Goal: Information Seeking & Learning: Learn about a topic

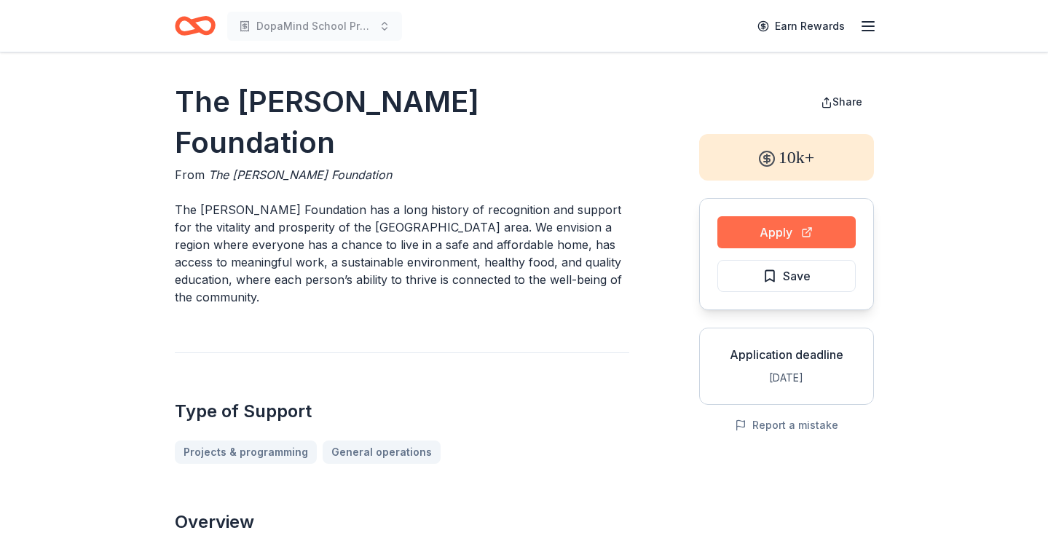
click at [752, 240] on button "Apply" at bounding box center [787, 232] width 138 height 32
click at [192, 37] on icon "Home" at bounding box center [195, 26] width 41 height 34
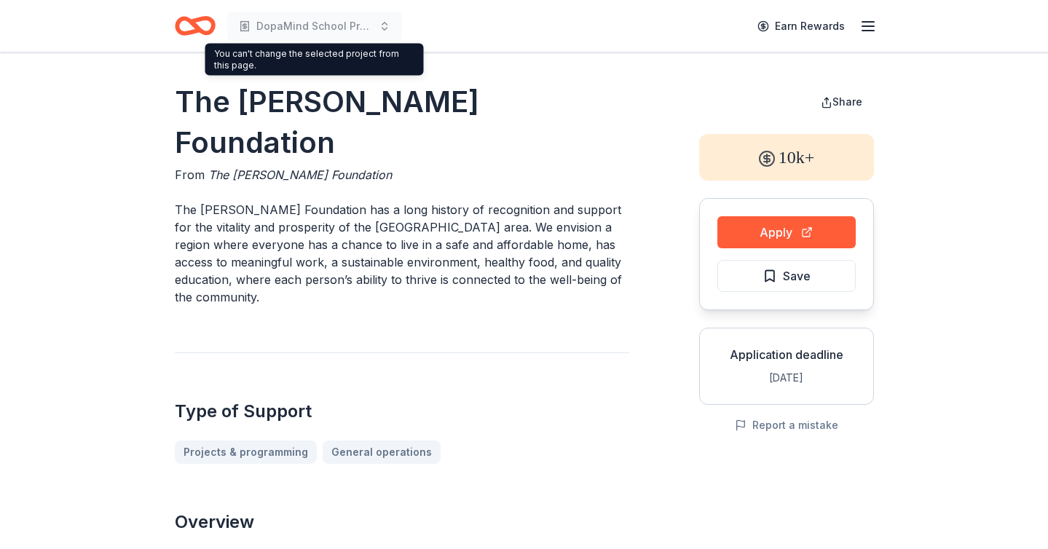
click at [218, 25] on div "DopaMind School Programs and Assemblies" at bounding box center [288, 26] width 227 height 34
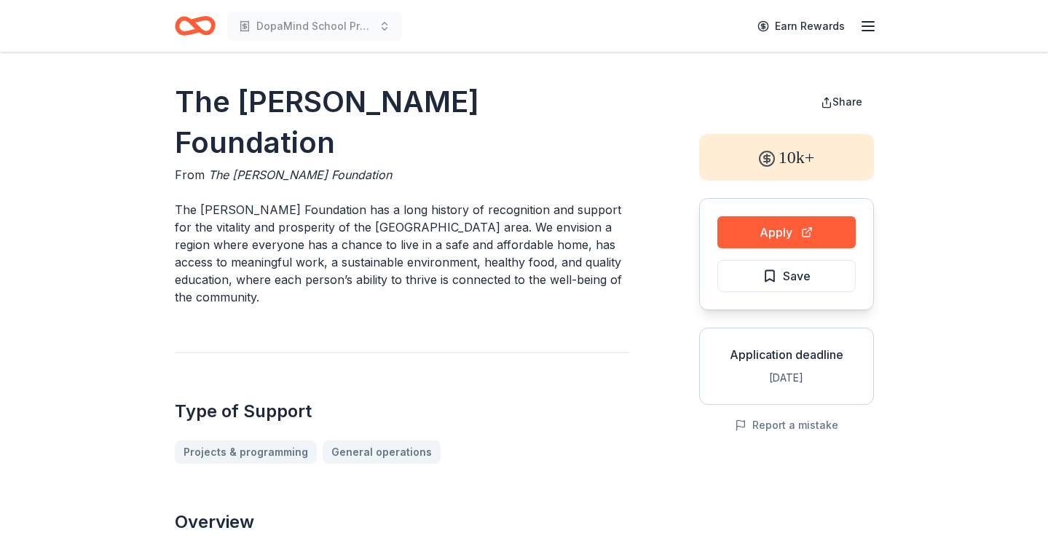
click at [187, 24] on icon "Home" at bounding box center [195, 26] width 41 height 34
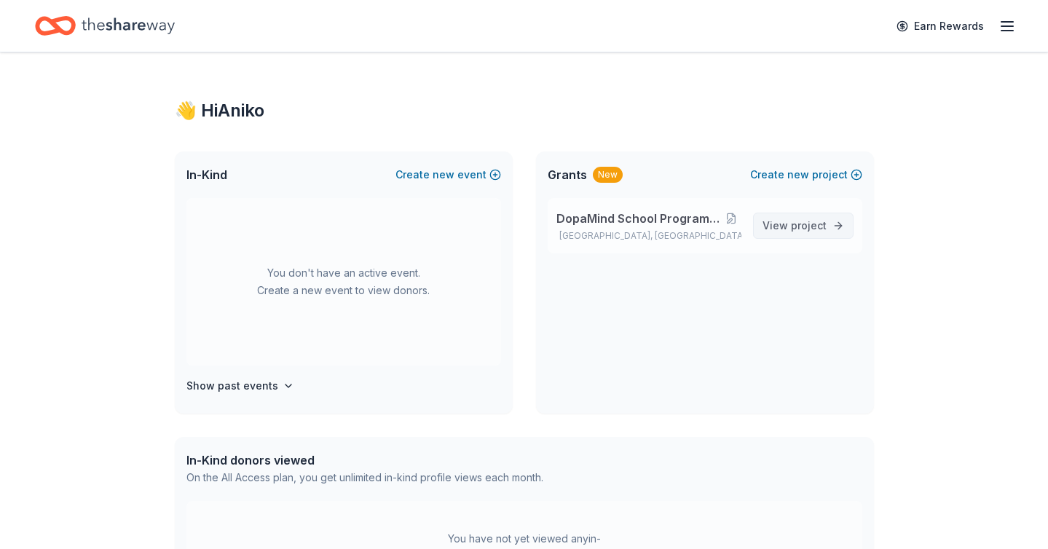
click at [790, 227] on span "View project" at bounding box center [795, 225] width 64 height 17
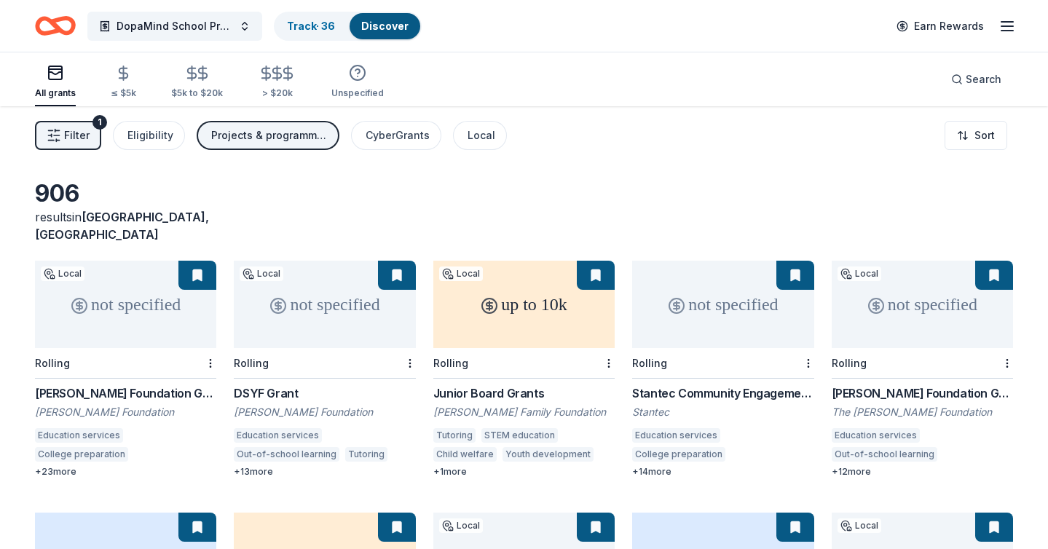
click at [81, 138] on span "Filter" at bounding box center [77, 135] width 26 height 17
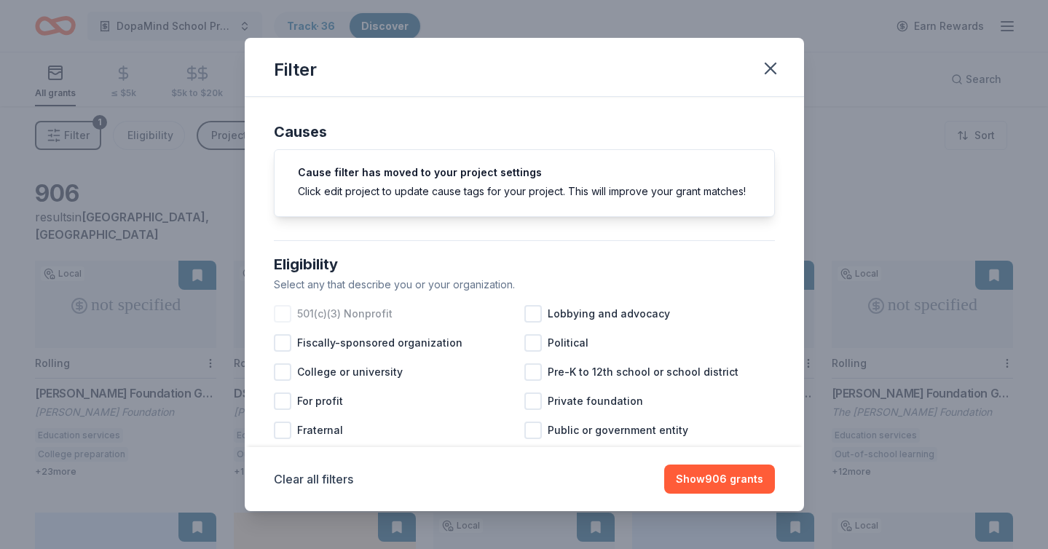
click at [362, 310] on span "501(c)(3) Nonprofit" at bounding box center [344, 313] width 95 height 17
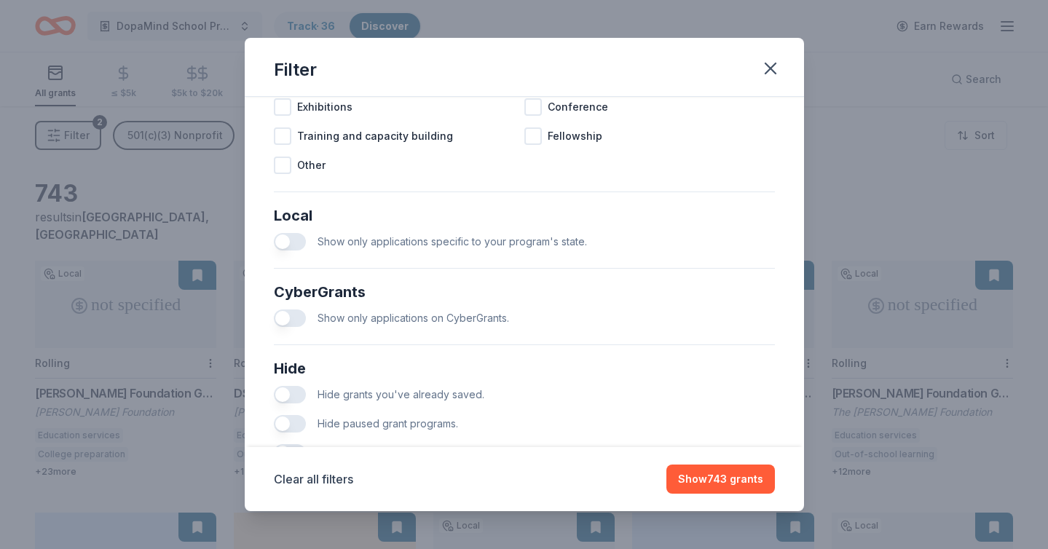
scroll to position [737, 0]
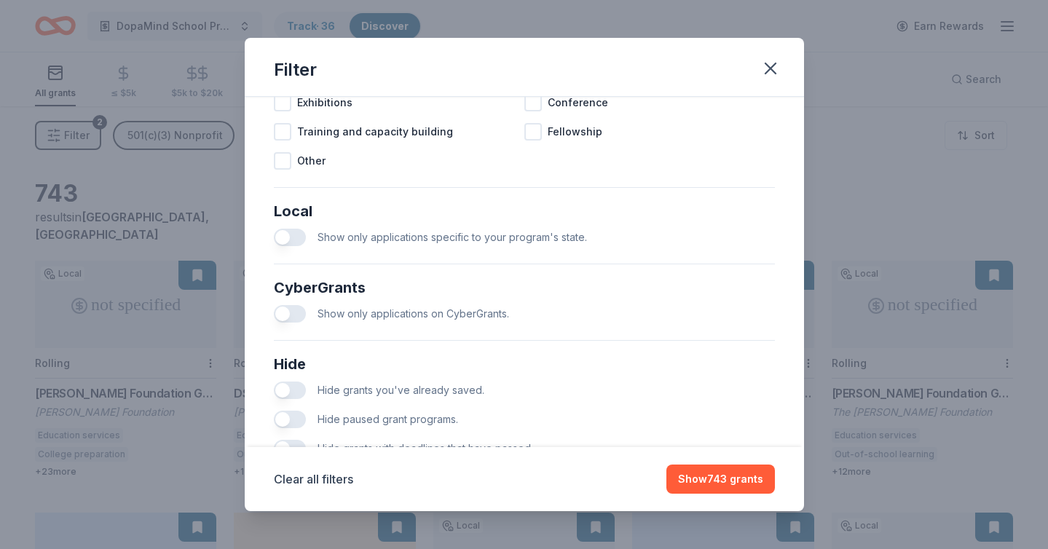
click at [281, 237] on button "button" at bounding box center [290, 237] width 32 height 17
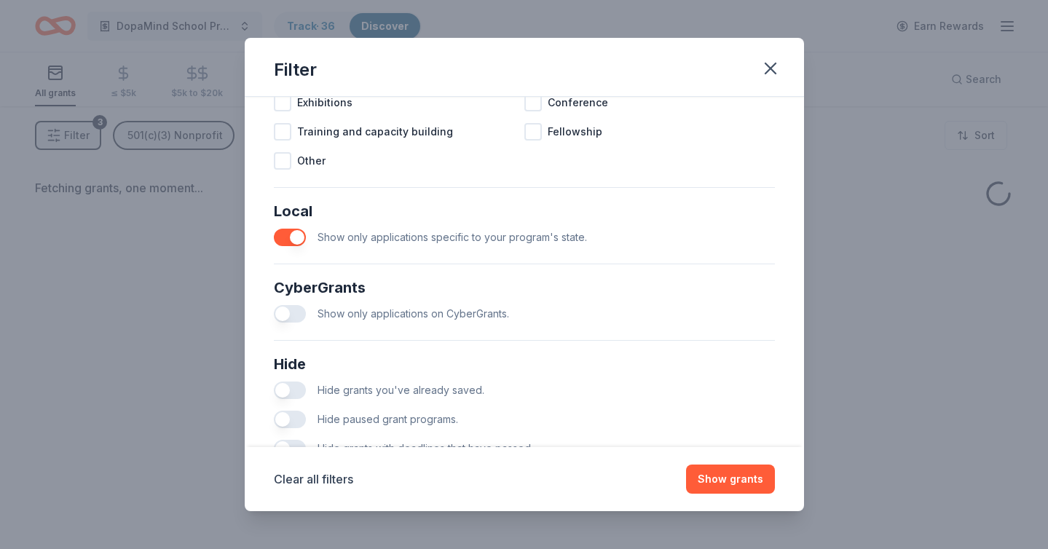
scroll to position [788, 0]
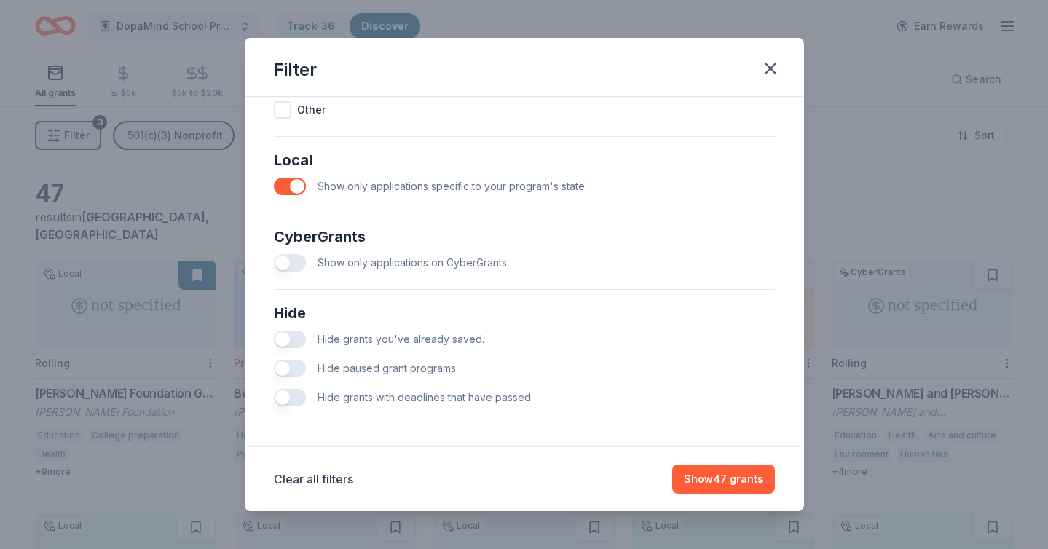
click at [278, 339] on button "button" at bounding box center [290, 339] width 32 height 17
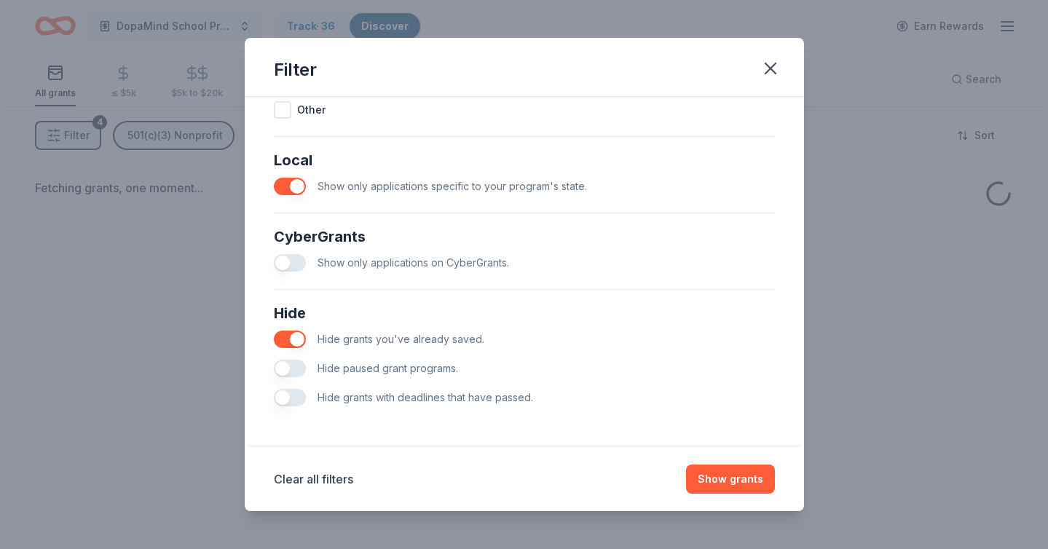
click at [285, 376] on button "button" at bounding box center [290, 368] width 32 height 17
click at [288, 399] on button "button" at bounding box center [290, 397] width 32 height 17
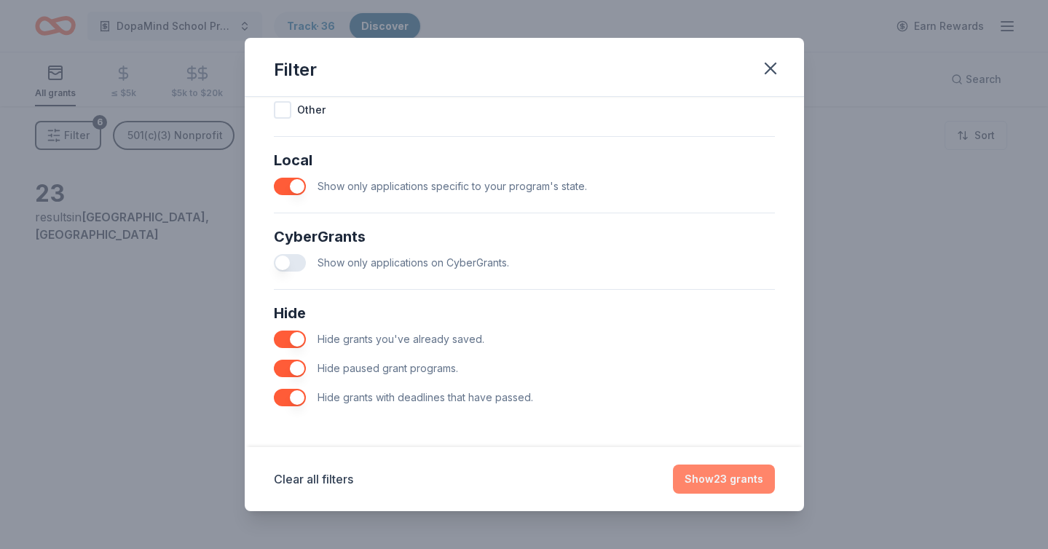
click at [696, 482] on button "Show 23 grants" at bounding box center [724, 479] width 102 height 29
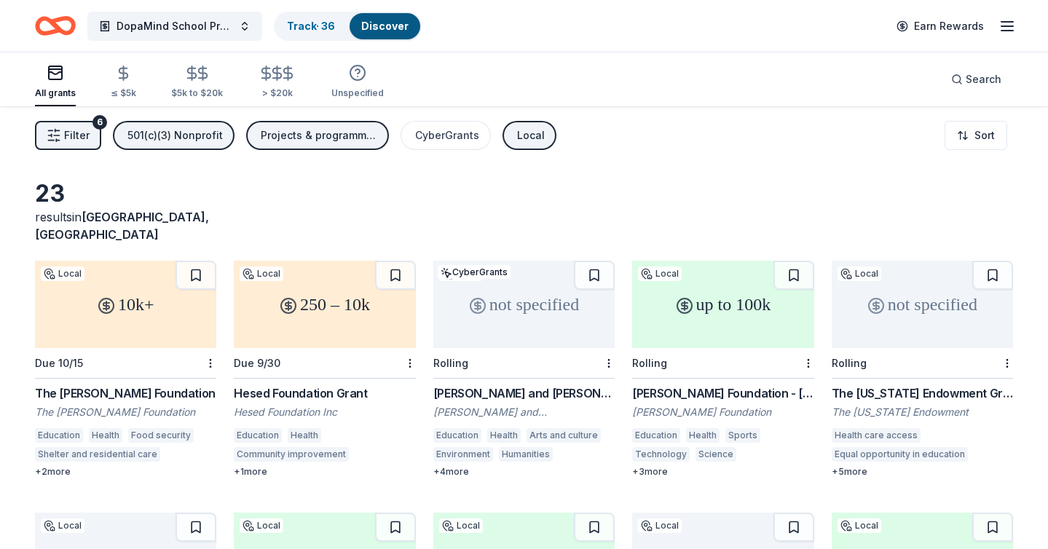
click at [125, 385] on div "The [PERSON_NAME] Foundation" at bounding box center [125, 393] width 181 height 17
click at [210, 340] on html "DopaMind School Programs and Assemblies Track · 36 Discover Earn Rewards All gr…" at bounding box center [524, 274] width 1048 height 549
click at [192, 372] on div "Not interested" at bounding box center [165, 371] width 98 height 26
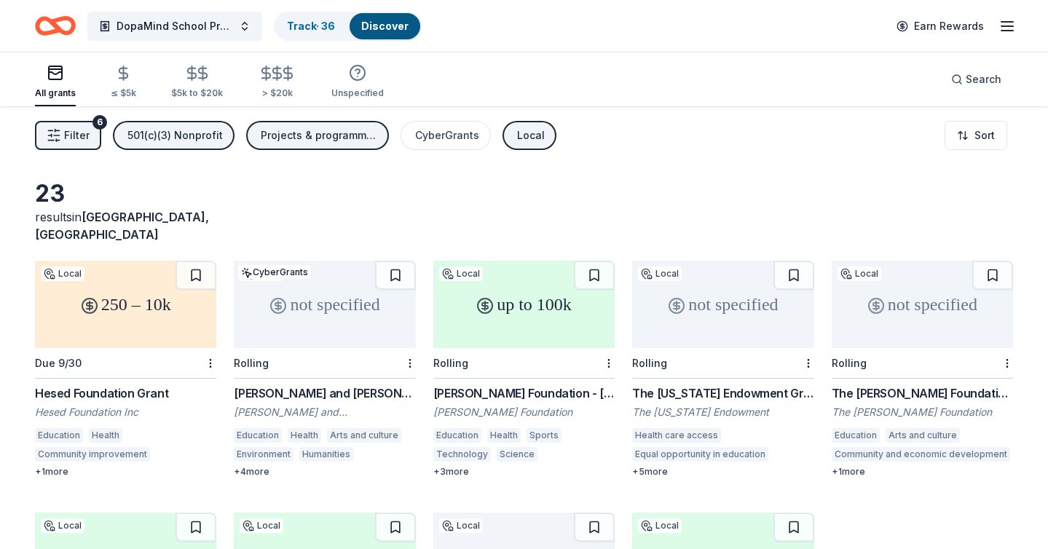
click at [155, 385] on div "Hesed Foundation Grant" at bounding box center [125, 393] width 181 height 17
